Goal: Information Seeking & Learning: Check status

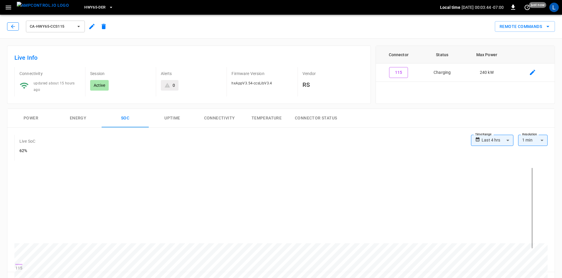
click at [17, 27] on button "button" at bounding box center [13, 26] width 12 height 8
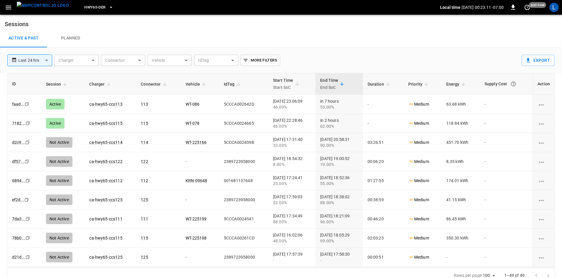
click at [89, 8] on span "HWY65-DER" at bounding box center [94, 7] width 21 height 7
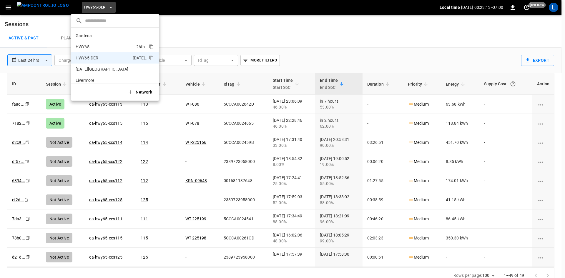
click at [106, 44] on li "HWY65 26fb ..." at bounding box center [115, 46] width 88 height 11
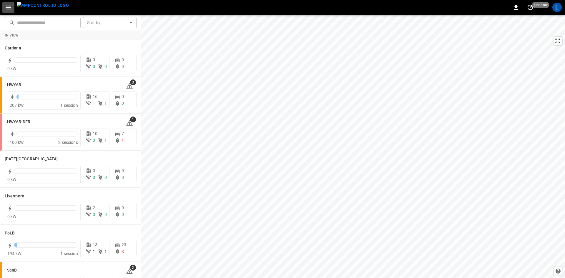
click at [7, 7] on icon "button" at bounding box center [9, 8] width 6 height 4
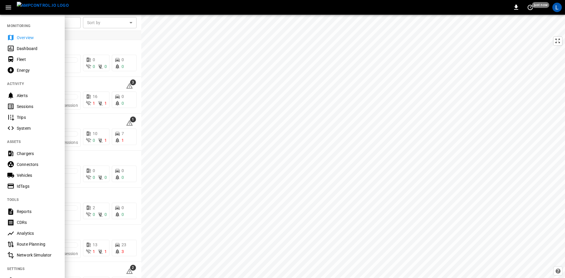
click at [33, 110] on div "Sessions" at bounding box center [32, 106] width 65 height 11
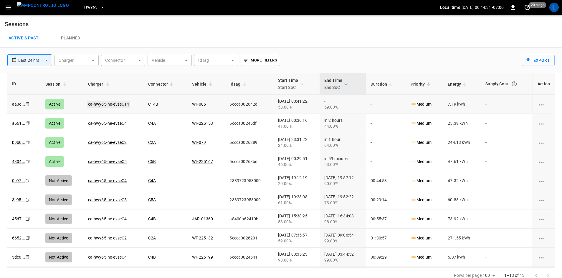
click at [115, 103] on link "ca-hwy65-ne-evseC14" at bounding box center [109, 104] width 44 height 7
click at [108, 124] on link "ca-hwy65-ne-evseC4" at bounding box center [107, 123] width 41 height 7
click at [115, 140] on link "ca-hwy65-ne-evseC2" at bounding box center [107, 142] width 41 height 7
click at [111, 162] on link "ca-hwy65-ne-evseC5" at bounding box center [107, 161] width 41 height 7
click at [105, 161] on link "ca-hwy65-ne-evseC5" at bounding box center [107, 161] width 41 height 7
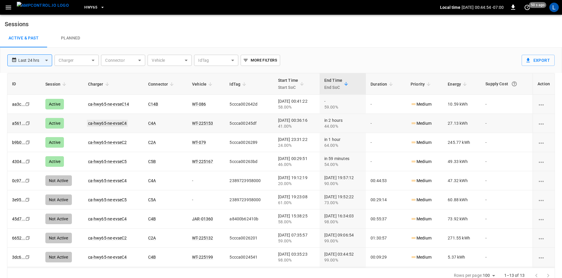
click at [109, 120] on link "ca-hwy65-ne-evseC4" at bounding box center [107, 123] width 41 height 7
click at [107, 142] on link "ca-hwy65-ne-evseC2" at bounding box center [107, 142] width 41 height 7
click at [114, 102] on link "ca-hwy65-ne-evseC14" at bounding box center [109, 104] width 44 height 7
click at [84, 6] on span "HWY65" at bounding box center [90, 7] width 13 height 7
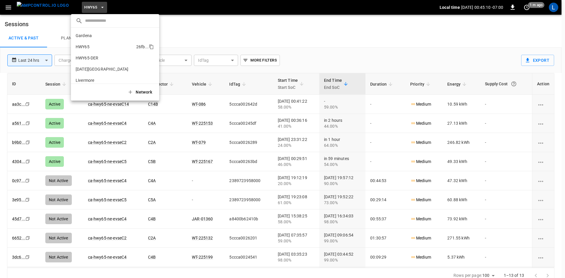
scroll to position [9, 0]
click at [96, 49] on p "HWY65-DER" at bounding box center [103, 49] width 55 height 6
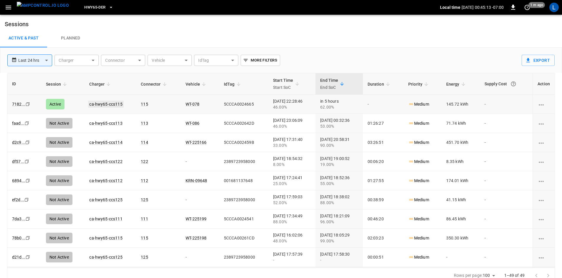
click at [106, 103] on link "ca-hwy65-ccs115" at bounding box center [105, 104] width 35 height 7
click at [95, 8] on span "HWY65-DER" at bounding box center [94, 7] width 21 height 7
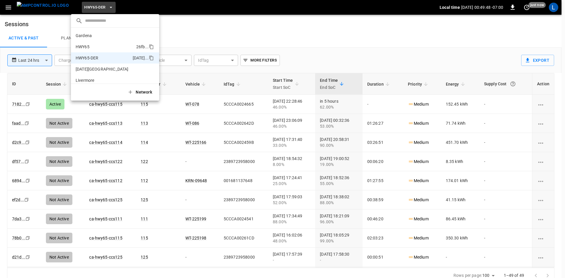
click at [111, 48] on p "HWY65" at bounding box center [105, 47] width 58 height 6
